Goal: Find specific page/section: Find specific page/section

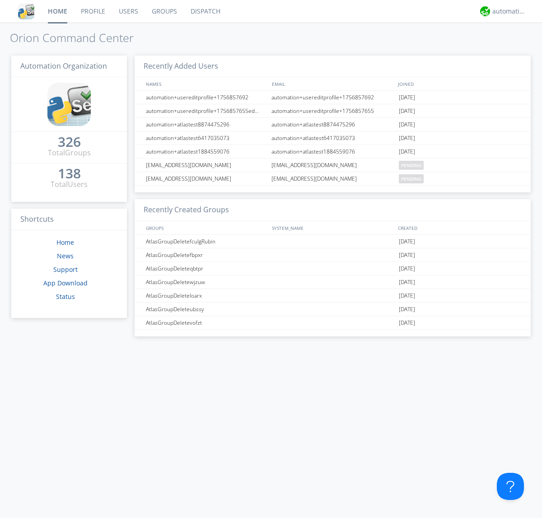
click at [205, 11] on link "Dispatch" at bounding box center [205, 11] width 43 height 23
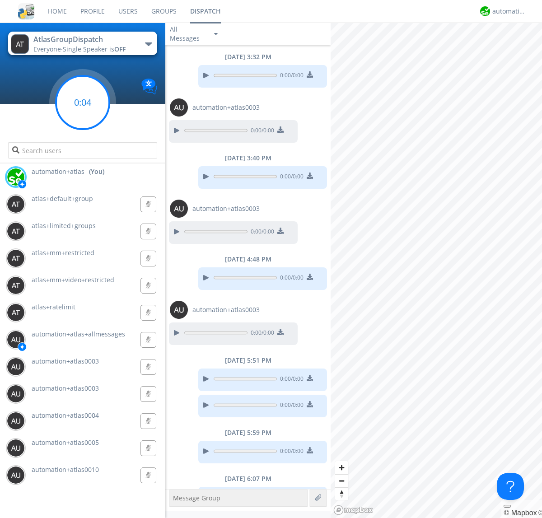
click at [83, 103] on g at bounding box center [82, 102] width 53 height 53
click at [507, 11] on div "automation+atlas" at bounding box center [509, 11] width 34 height 9
